Goal: Transaction & Acquisition: Purchase product/service

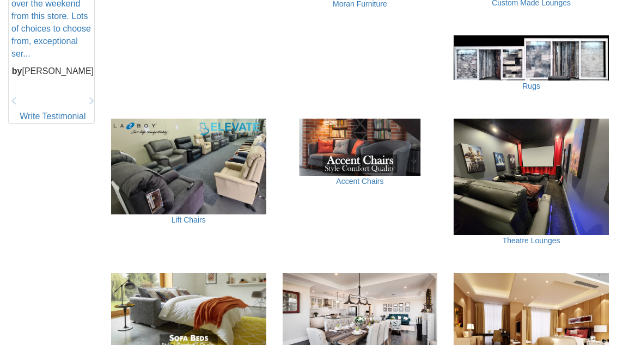
scroll to position [553, 0]
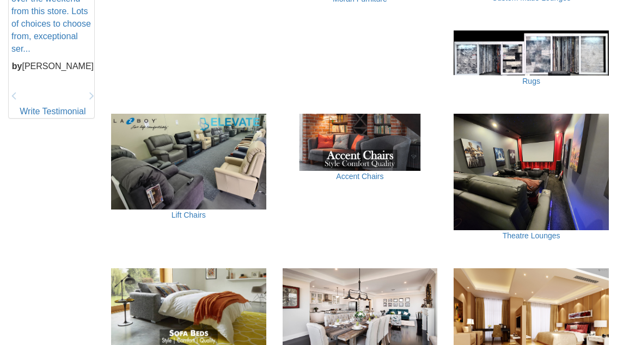
click at [370, 173] on link "Accent Chairs" at bounding box center [359, 177] width 47 height 9
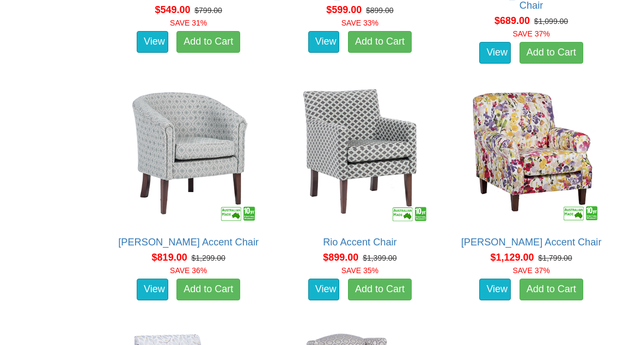
scroll to position [756, 0]
click at [165, 148] on img at bounding box center [188, 155] width 143 height 143
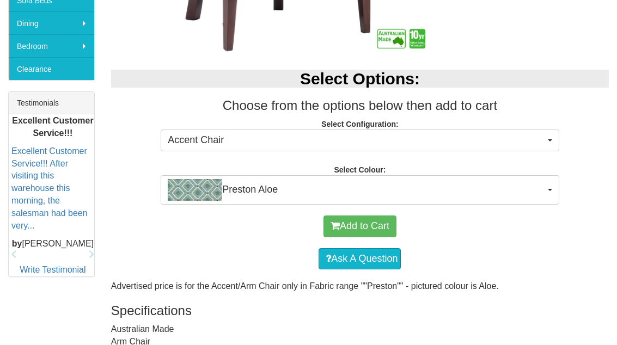
scroll to position [383, 0]
click at [543, 189] on span "Preston Aloe" at bounding box center [356, 190] width 377 height 22
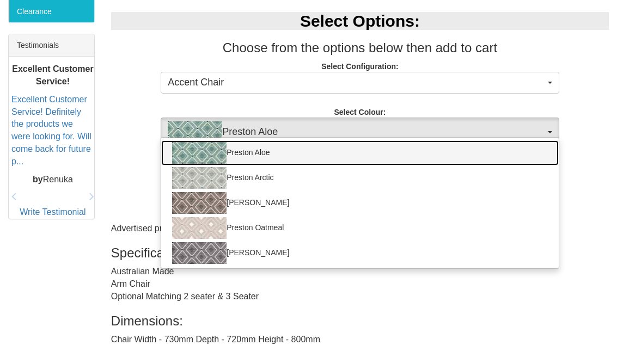
scroll to position [441, 0]
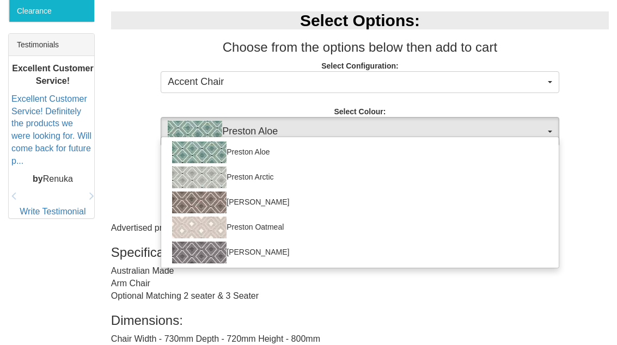
click at [524, 330] on div at bounding box center [308, 172] width 617 height 345
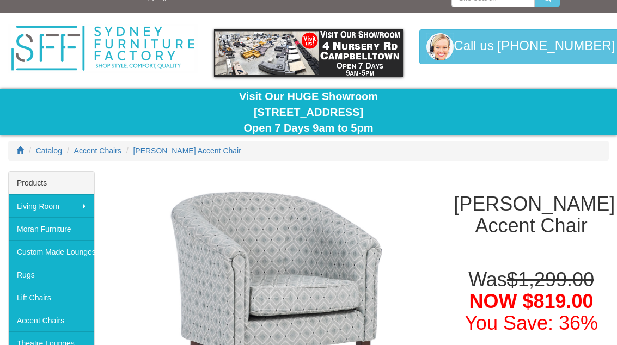
scroll to position [0, 0]
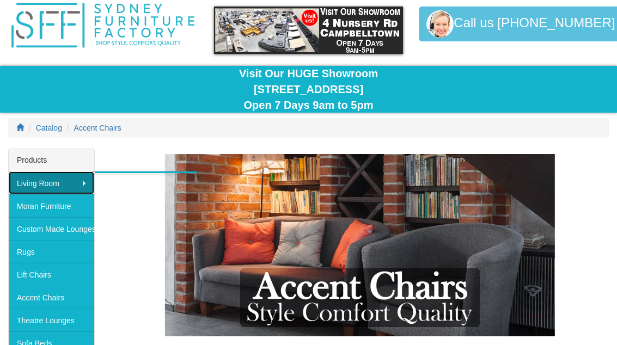
scroll to position [40, 0]
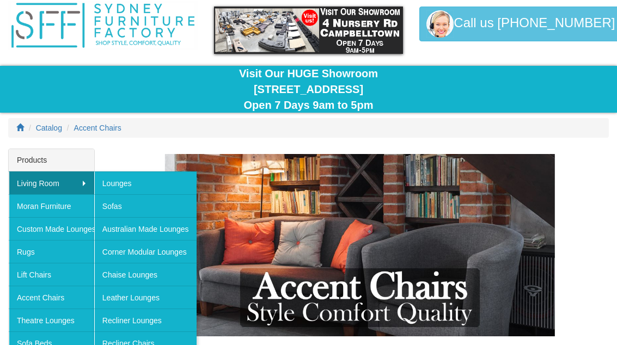
click at [110, 270] on link "Chaise Lounges" at bounding box center [145, 274] width 102 height 23
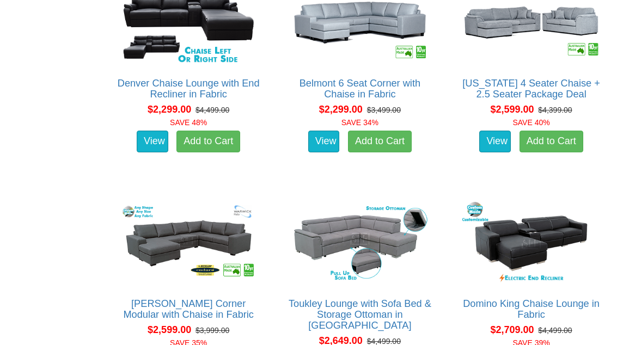
scroll to position [1589, 0]
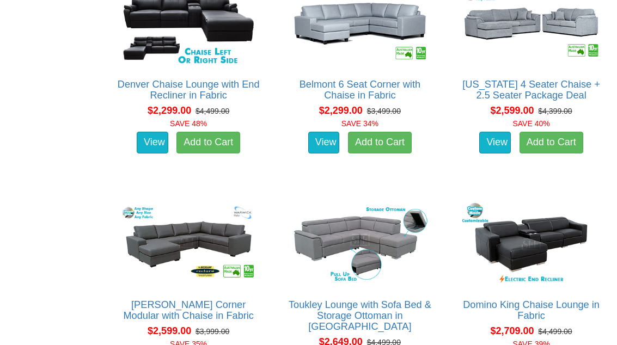
click at [338, 300] on link "Toukley Lounge with Sofa Bed & Storage Ottoman in [GEOGRAPHIC_DATA]" at bounding box center [359, 315] width 143 height 33
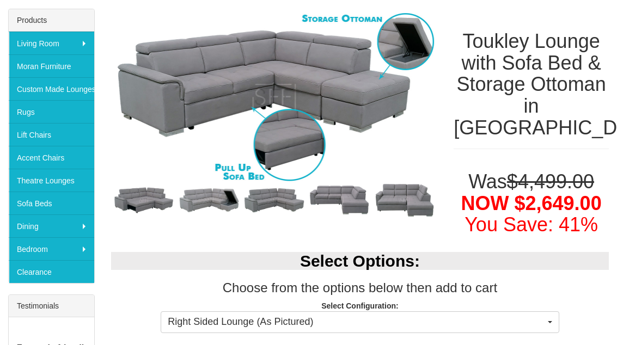
scroll to position [180, 0]
click at [214, 207] on img at bounding box center [208, 200] width 65 height 29
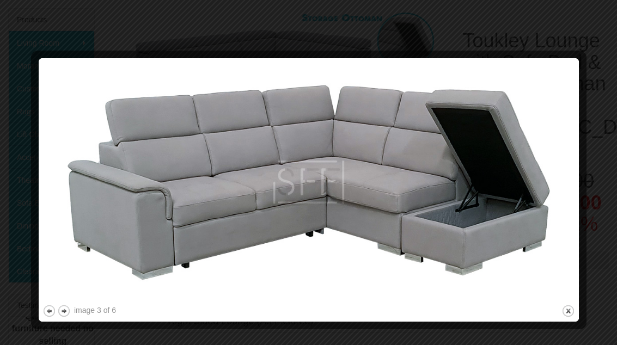
click at [67, 316] on button "next" at bounding box center [64, 312] width 14 height 14
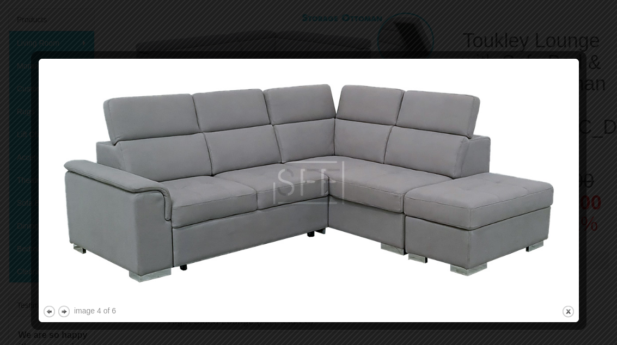
click at [66, 313] on button "next" at bounding box center [64, 312] width 14 height 14
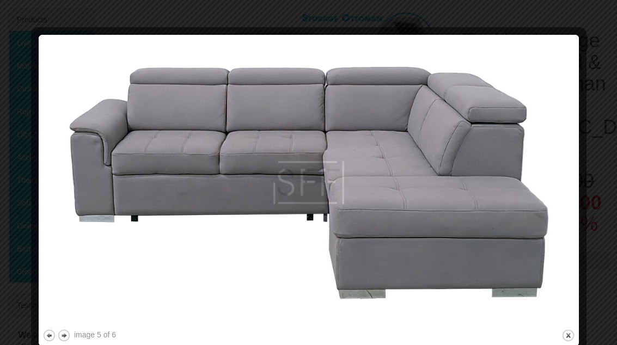
click at [65, 337] on button "next" at bounding box center [64, 336] width 14 height 14
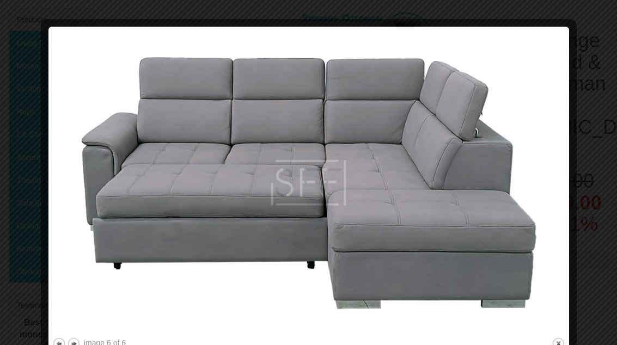
click at [77, 342] on button "next" at bounding box center [74, 344] width 14 height 14
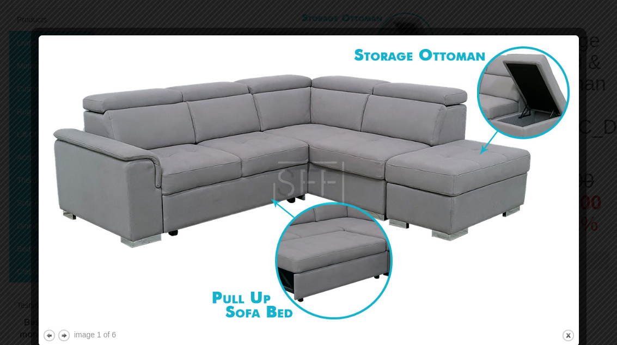
click at [69, 337] on button "next" at bounding box center [64, 336] width 14 height 14
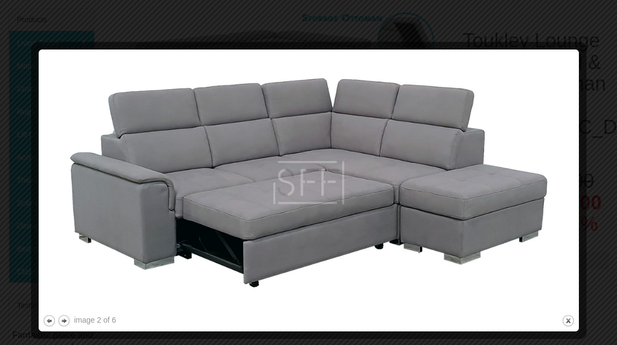
click at [69, 324] on button "next" at bounding box center [64, 321] width 14 height 14
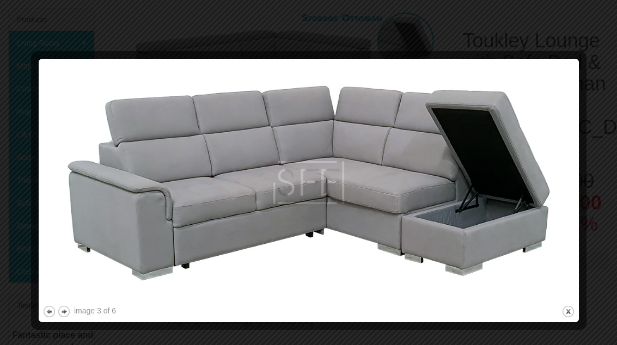
click at [69, 316] on button "next" at bounding box center [64, 312] width 14 height 14
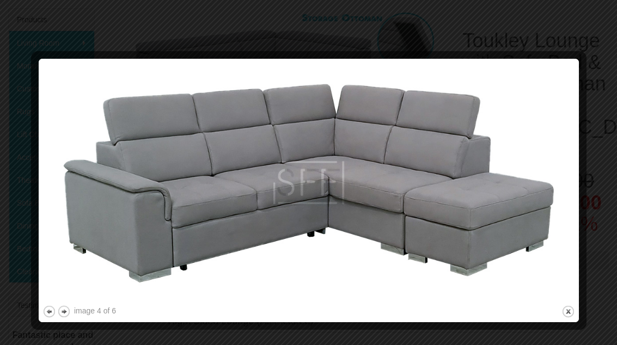
click at [64, 316] on button "next" at bounding box center [64, 312] width 14 height 14
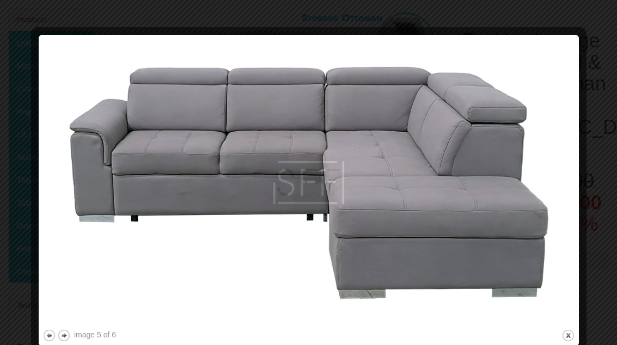
click at [562, 338] on button "close" at bounding box center [568, 336] width 14 height 14
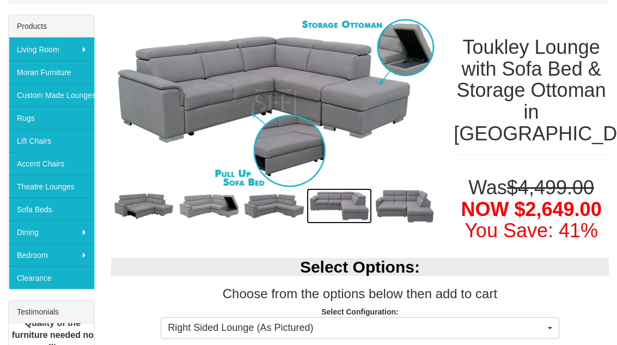
scroll to position [174, 0]
click at [553, 328] on button "Right Sided Lounge (As Pictured)" at bounding box center [360, 328] width 398 height 22
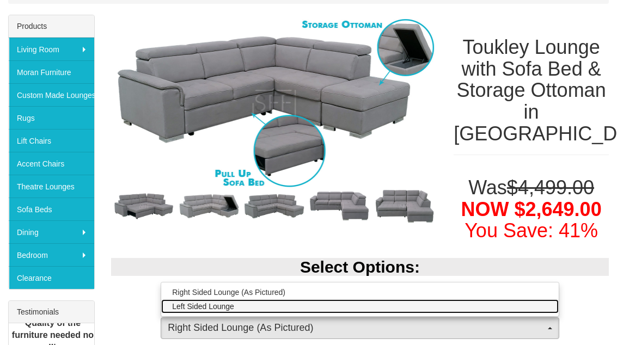
click at [192, 309] on link "Left Sided Lounge" at bounding box center [359, 306] width 397 height 14
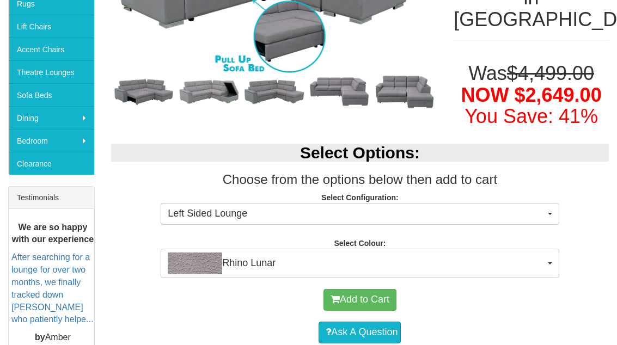
click at [134, 309] on div "Add to Cart" at bounding box center [359, 300] width 487 height 33
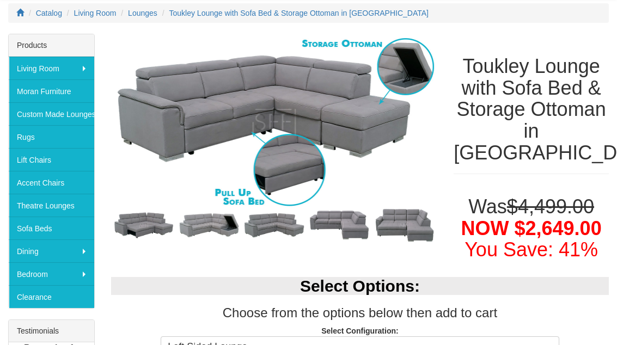
scroll to position [155, 0]
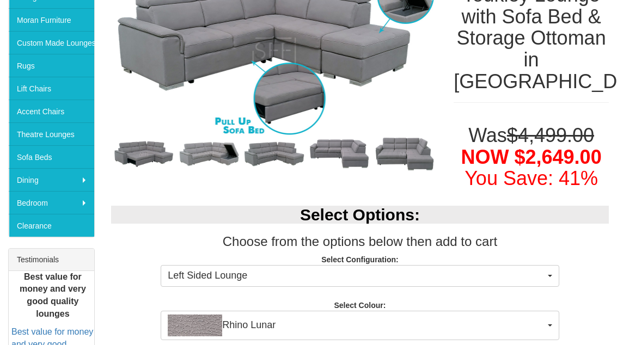
click at [504, 273] on span "Left Sided Lounge" at bounding box center [356, 276] width 377 height 14
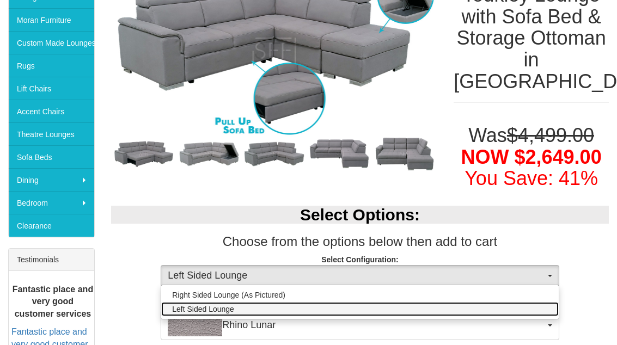
click at [191, 309] on span "Left Sided Lounge" at bounding box center [203, 309] width 62 height 11
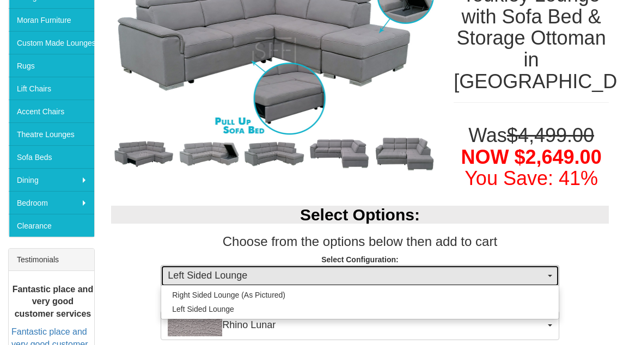
select select "1706"
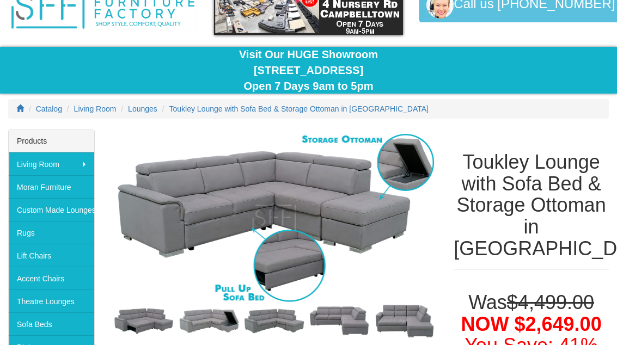
scroll to position [59, 0]
click at [414, 311] on img at bounding box center [404, 321] width 65 height 39
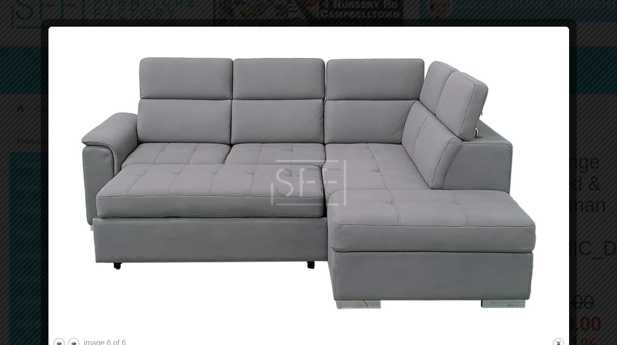
click at [553, 80] on img at bounding box center [308, 182] width 513 height 305
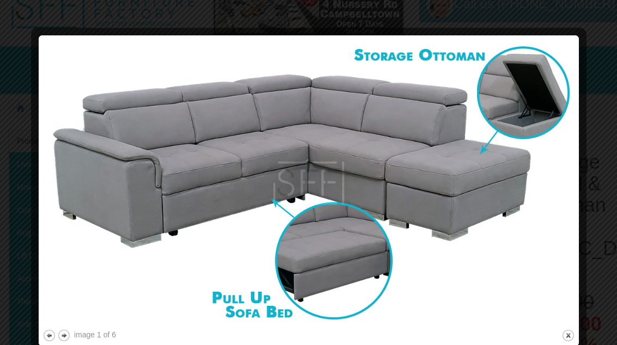
click at [573, 337] on button "close" at bounding box center [568, 336] width 14 height 14
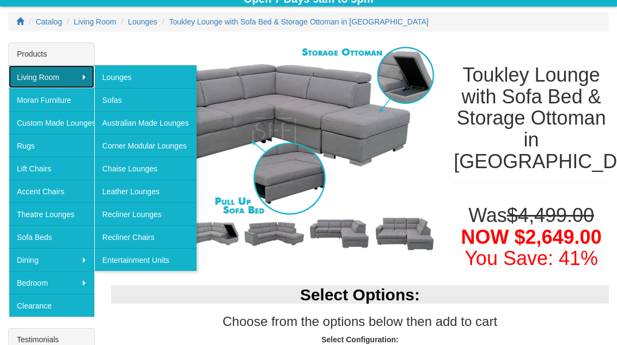
scroll to position [146, 0]
click at [28, 189] on link "Accent Chairs" at bounding box center [51, 191] width 85 height 23
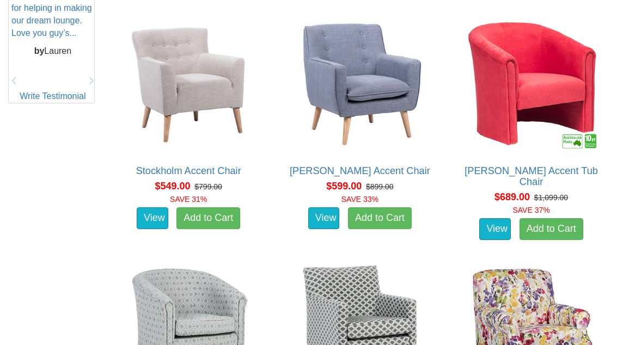
scroll to position [580, 0]
click at [519, 87] on img at bounding box center [530, 83] width 143 height 143
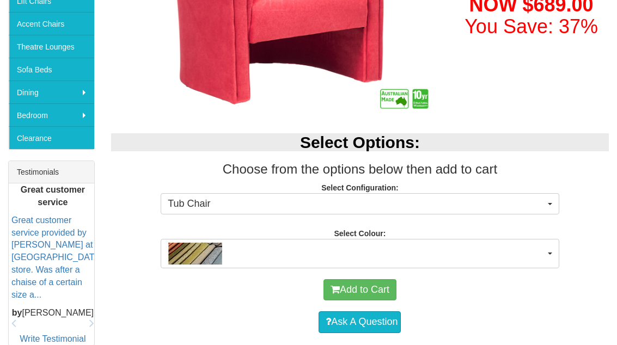
scroll to position [314, 0]
click at [552, 257] on button "button" at bounding box center [360, 253] width 398 height 29
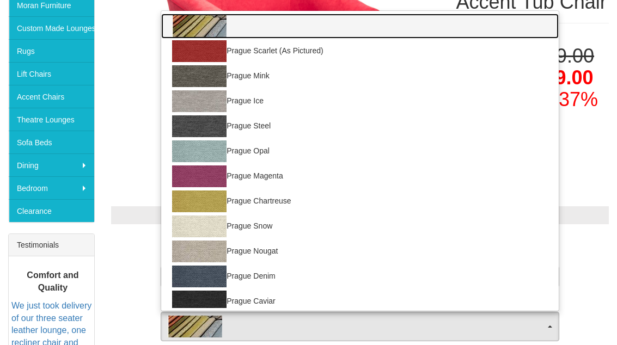
scroll to position [242, 0]
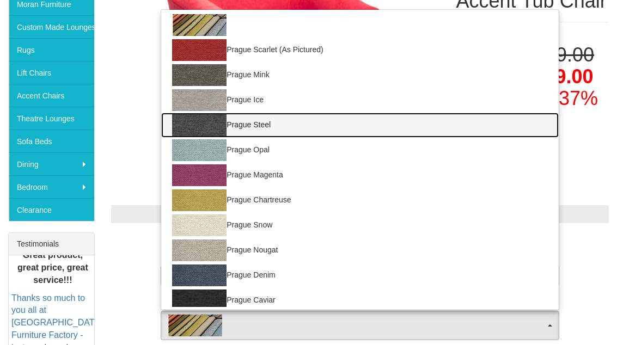
click at [202, 127] on img at bounding box center [199, 125] width 54 height 22
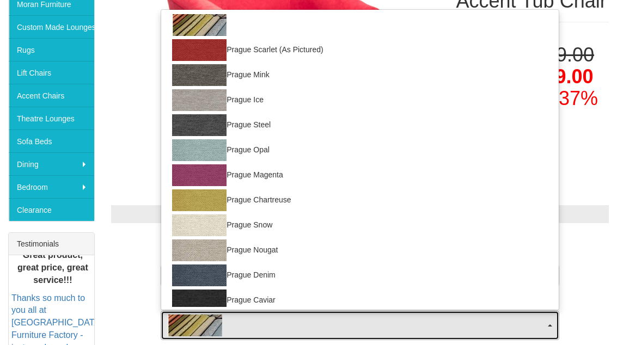
select select "698"
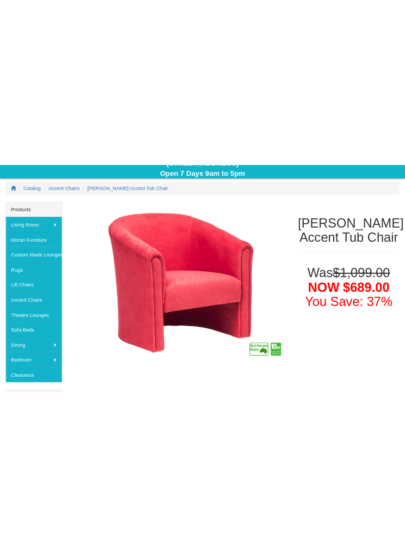
scroll to position [0, 0]
